Goal: Find specific page/section: Find specific page/section

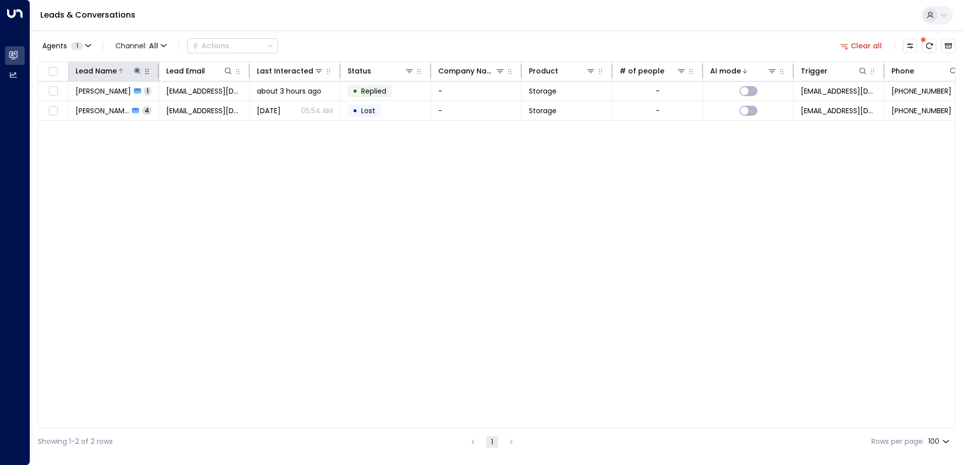
click at [139, 69] on icon at bounding box center [137, 70] width 7 height 7
click at [200, 108] on icon "button" at bounding box center [200, 108] width 8 height 8
click at [239, 181] on div "Lead Name Lead Email Last Interacted Status Company Name Product # of people AI…" at bounding box center [496, 244] width 917 height 367
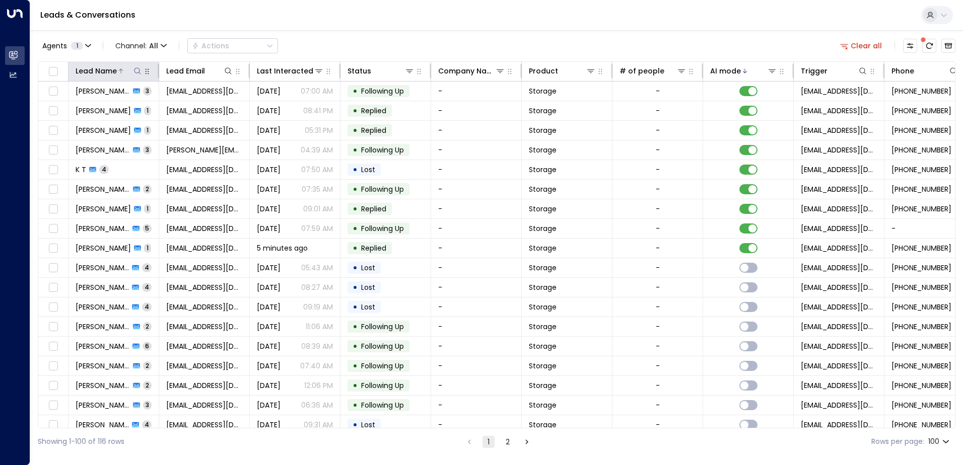
click at [136, 73] on icon at bounding box center [137, 70] width 7 height 7
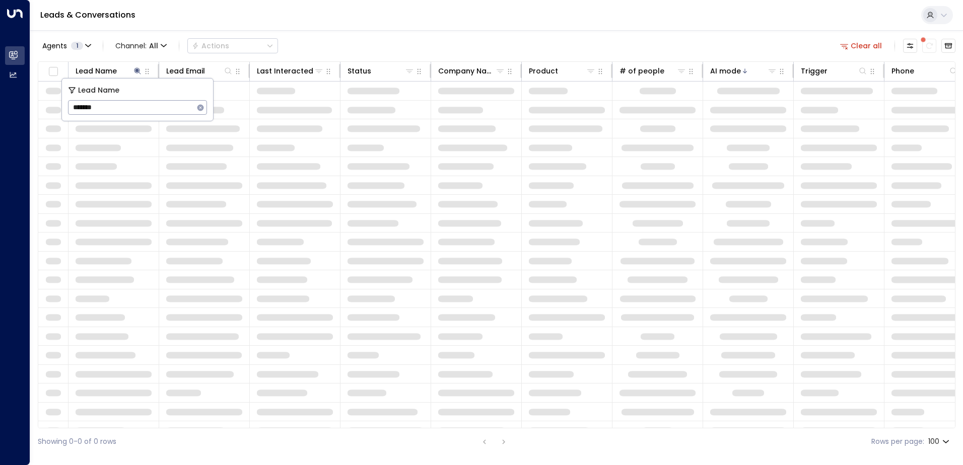
type input "********"
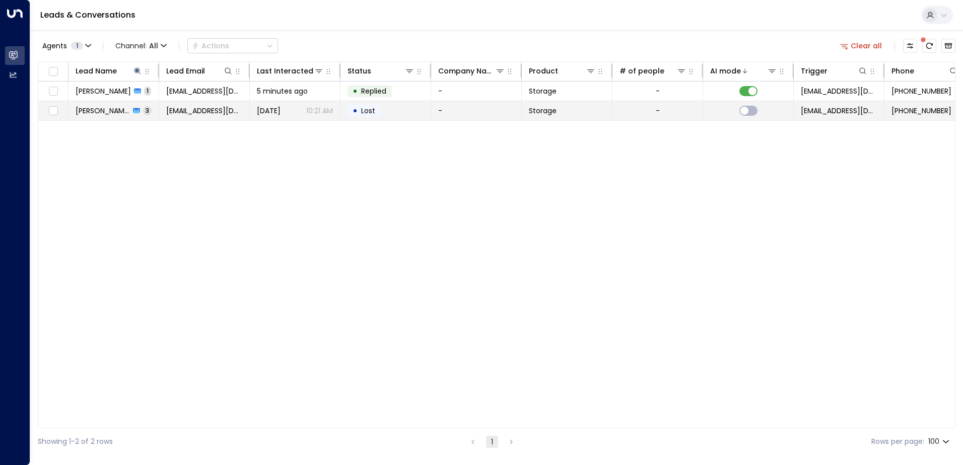
click at [244, 106] on td "[EMAIL_ADDRESS][DOMAIN_NAME]" at bounding box center [204, 110] width 91 height 19
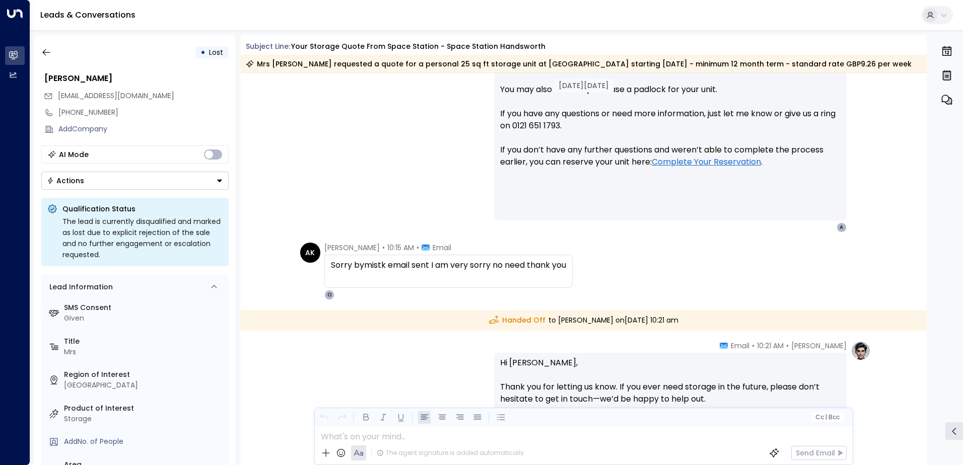
scroll to position [640, 0]
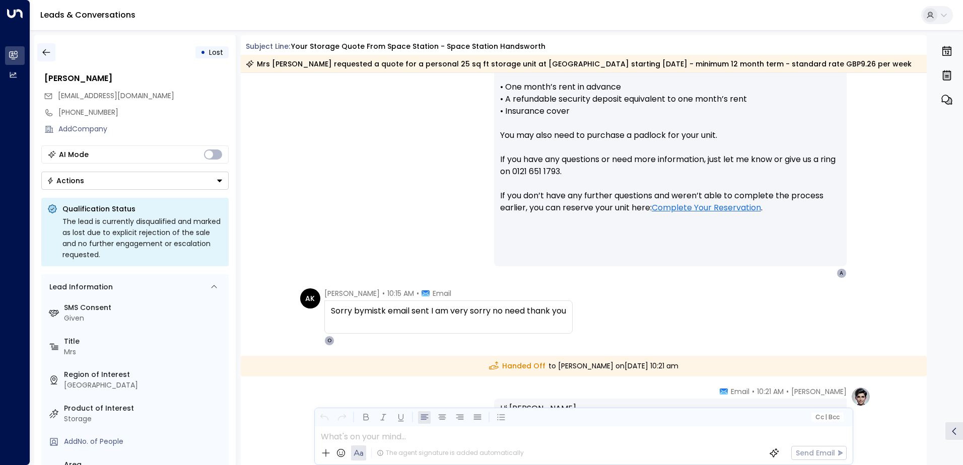
click at [49, 51] on icon "button" at bounding box center [46, 52] width 10 height 10
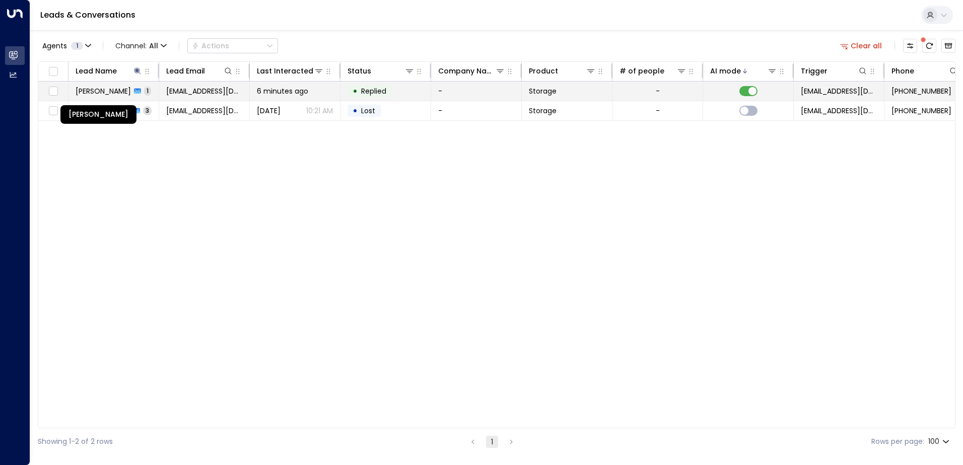
click at [110, 92] on span "[PERSON_NAME]" at bounding box center [103, 91] width 55 height 10
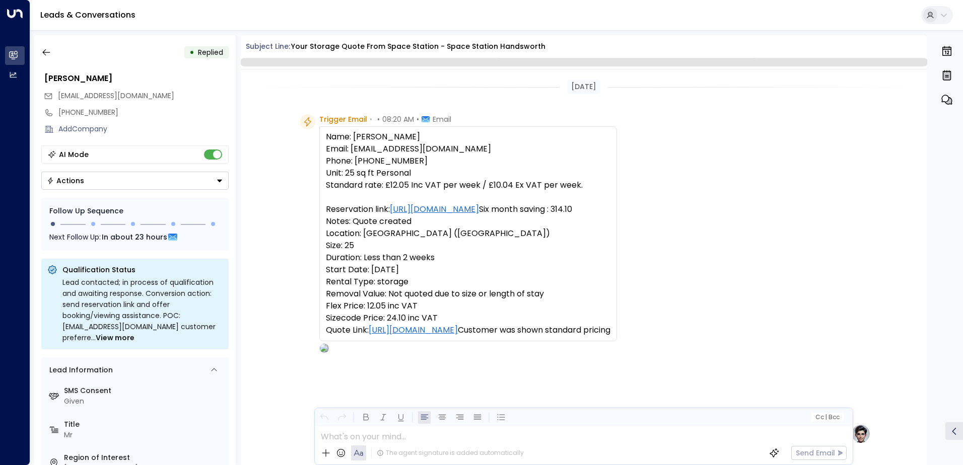
scroll to position [380, 0]
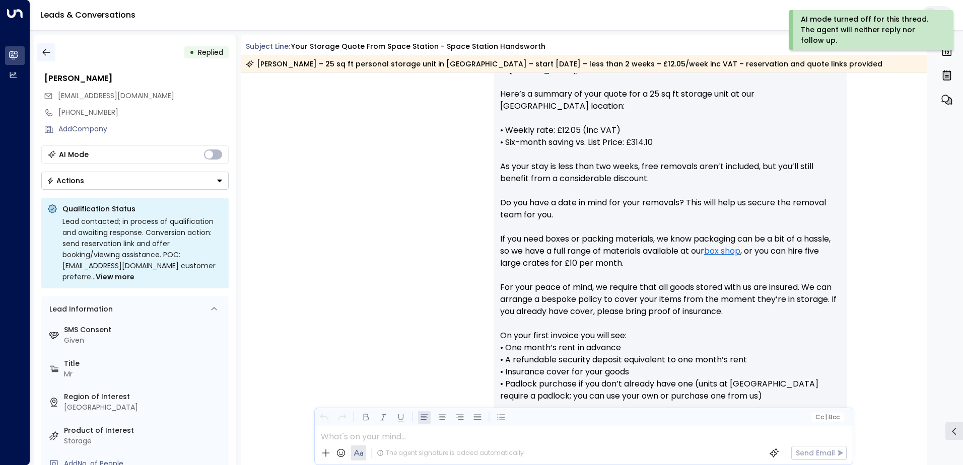
click at [45, 52] on icon "button" at bounding box center [46, 52] width 10 height 10
